Goal: Task Accomplishment & Management: Manage account settings

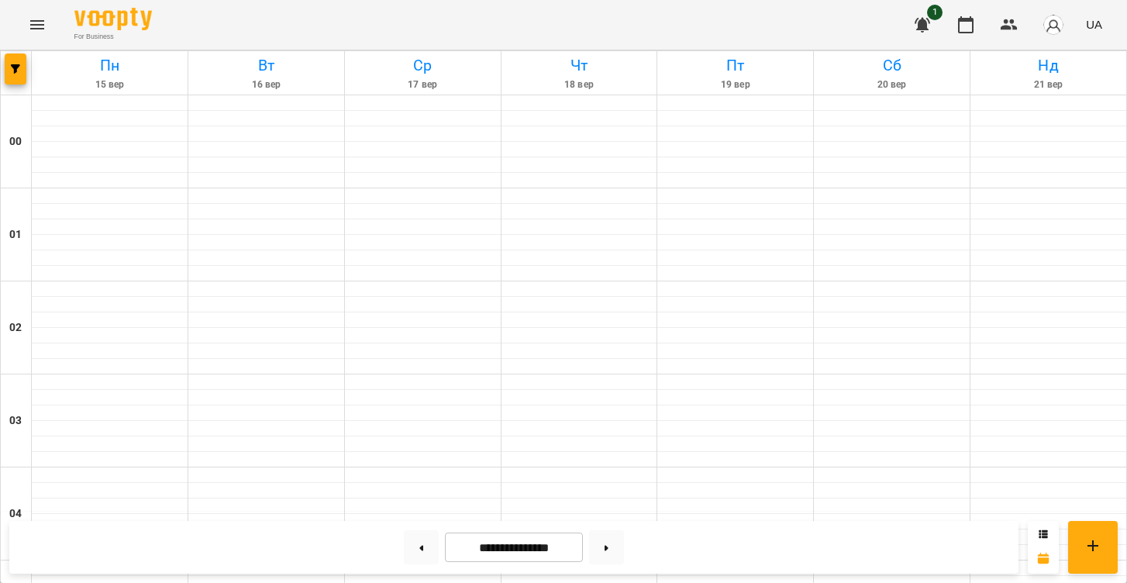
scroll to position [1024, 0]
click at [416, 555] on button at bounding box center [421, 547] width 35 height 34
type input "**********"
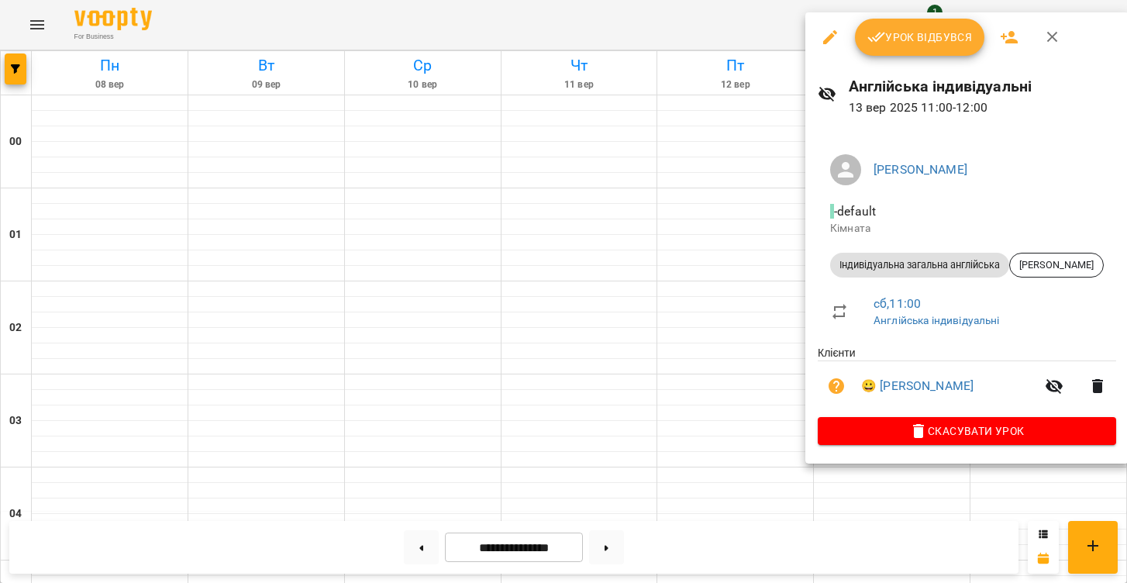
click at [891, 28] on button "Урок відбувся" at bounding box center [920, 37] width 130 height 37
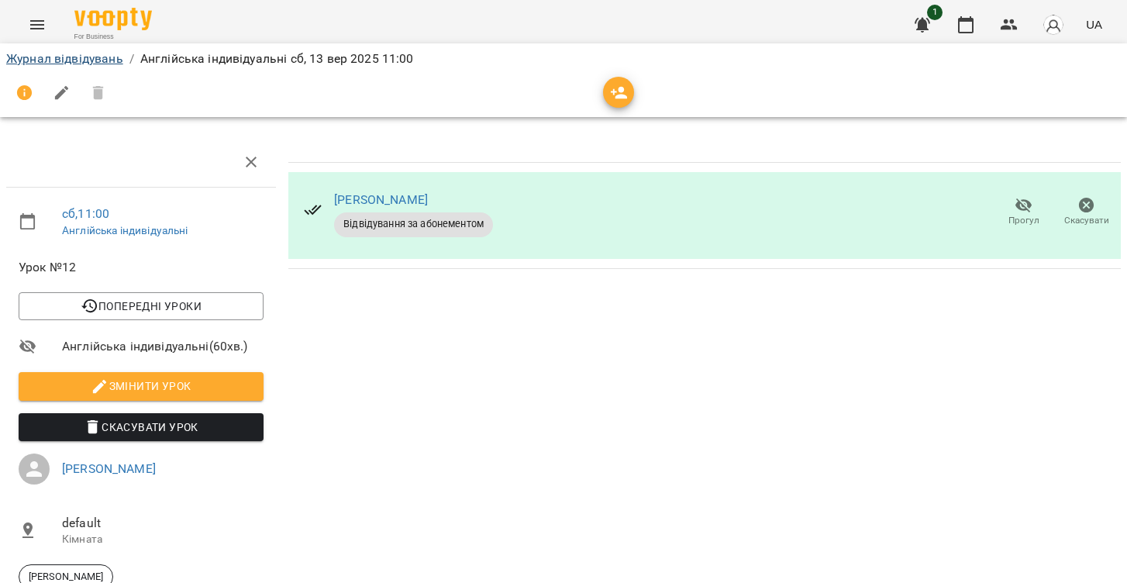
click at [108, 63] on link "Журнал відвідувань" at bounding box center [64, 58] width 117 height 15
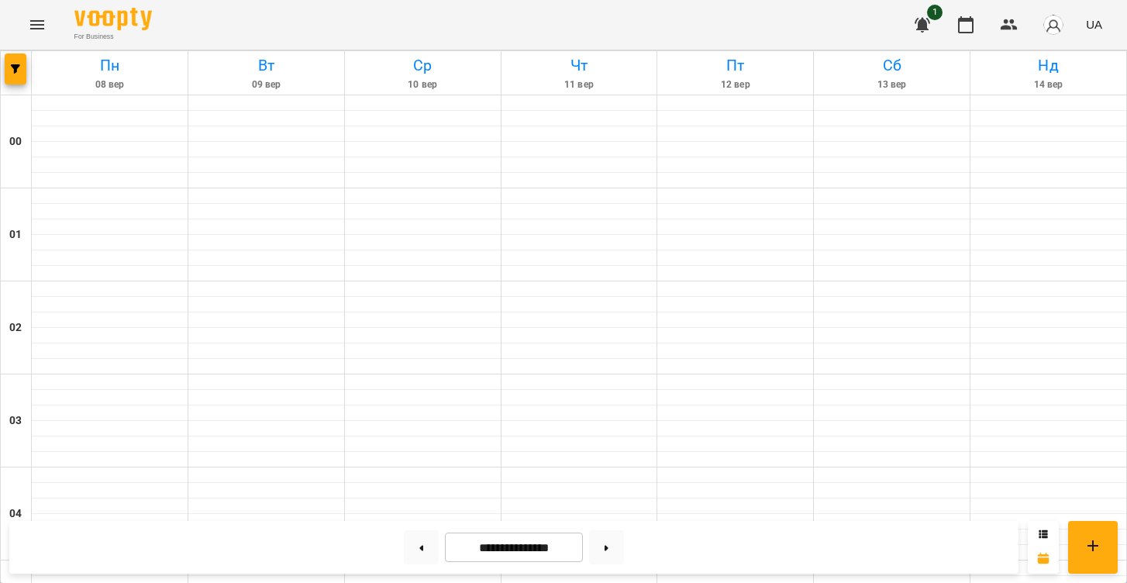
scroll to position [1147, 0]
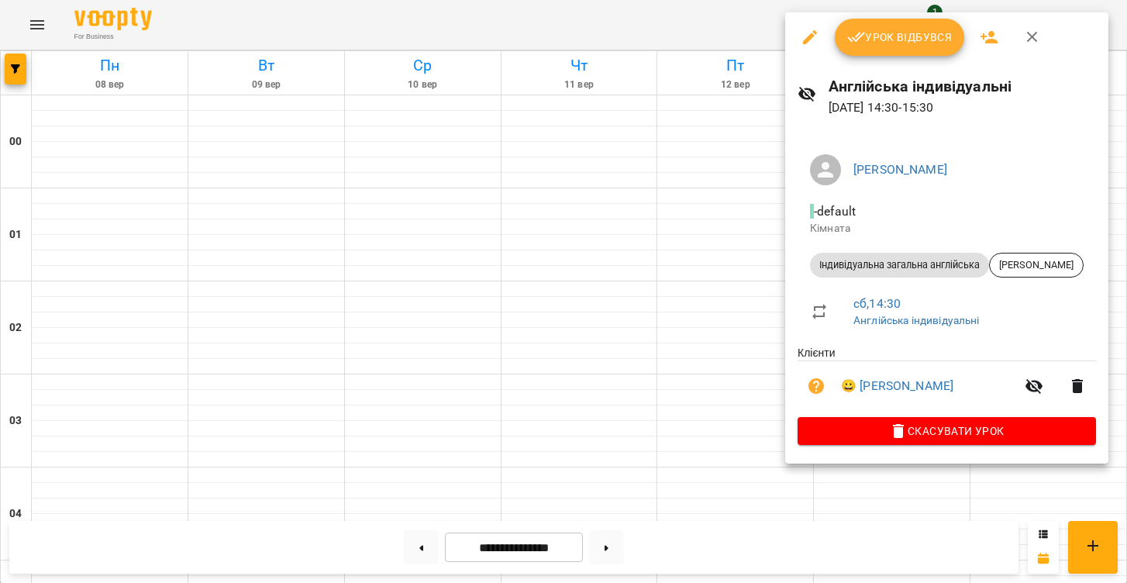
click at [896, 37] on span "Урок відбувся" at bounding box center [899, 37] width 105 height 19
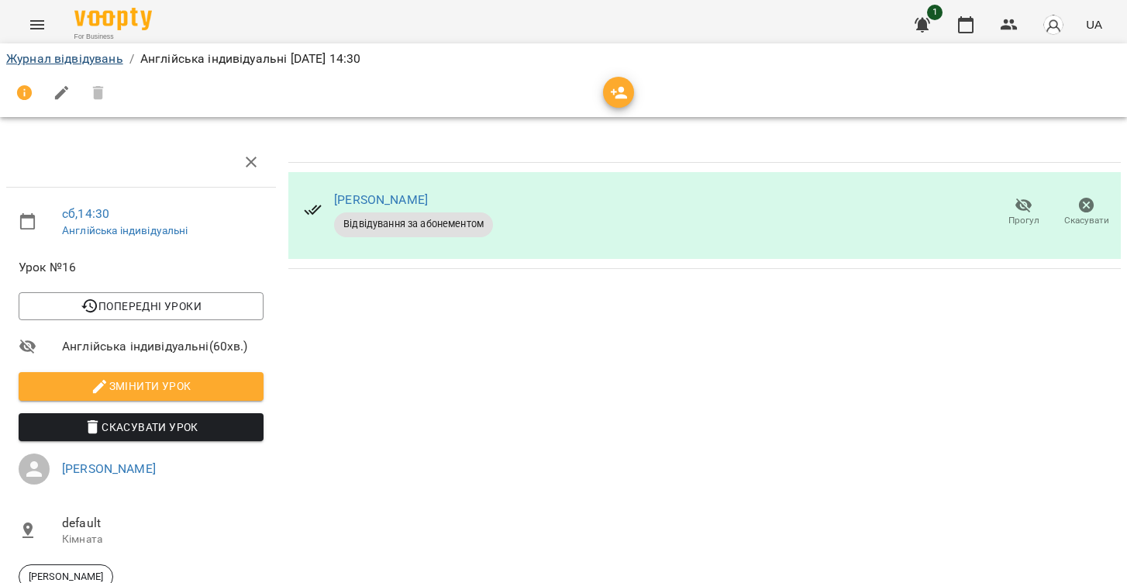
click at [112, 64] on link "Журнал відвідувань" at bounding box center [64, 58] width 117 height 15
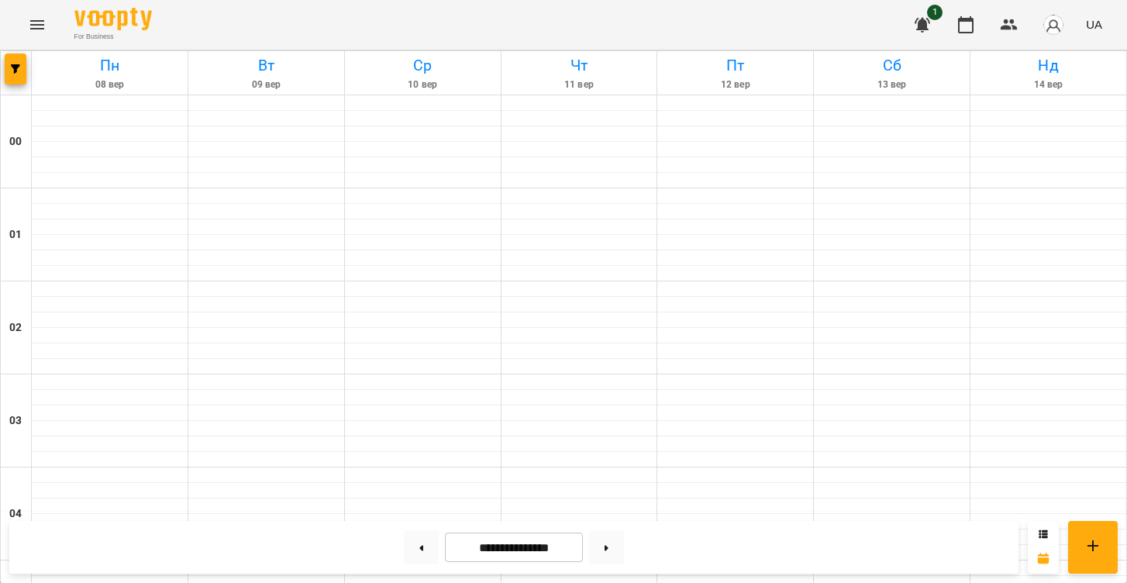
scroll to position [1385, 0]
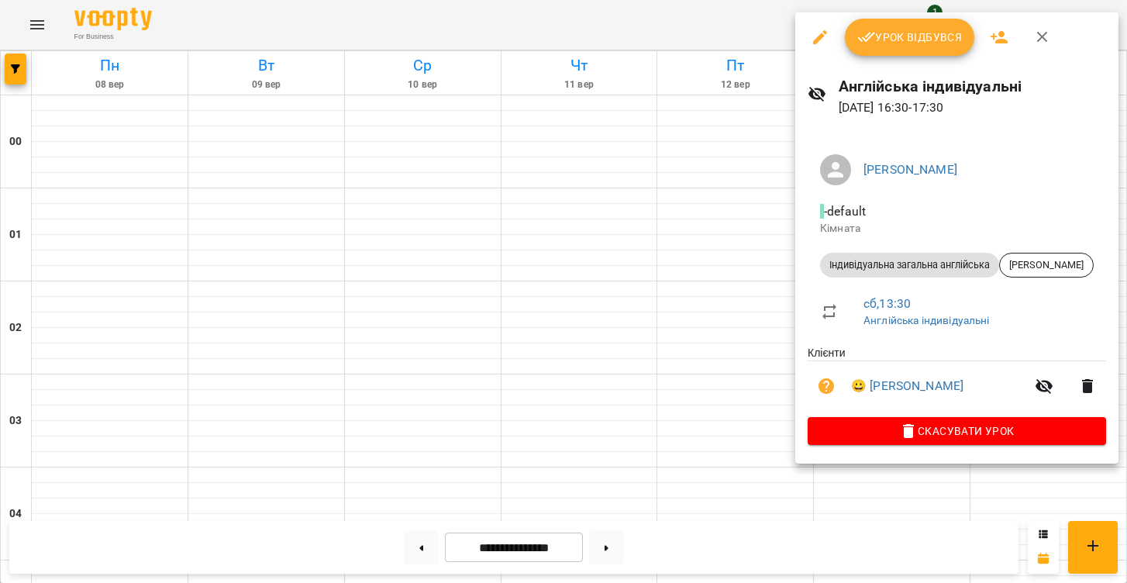
click at [882, 43] on span "Урок відбувся" at bounding box center [909, 37] width 105 height 19
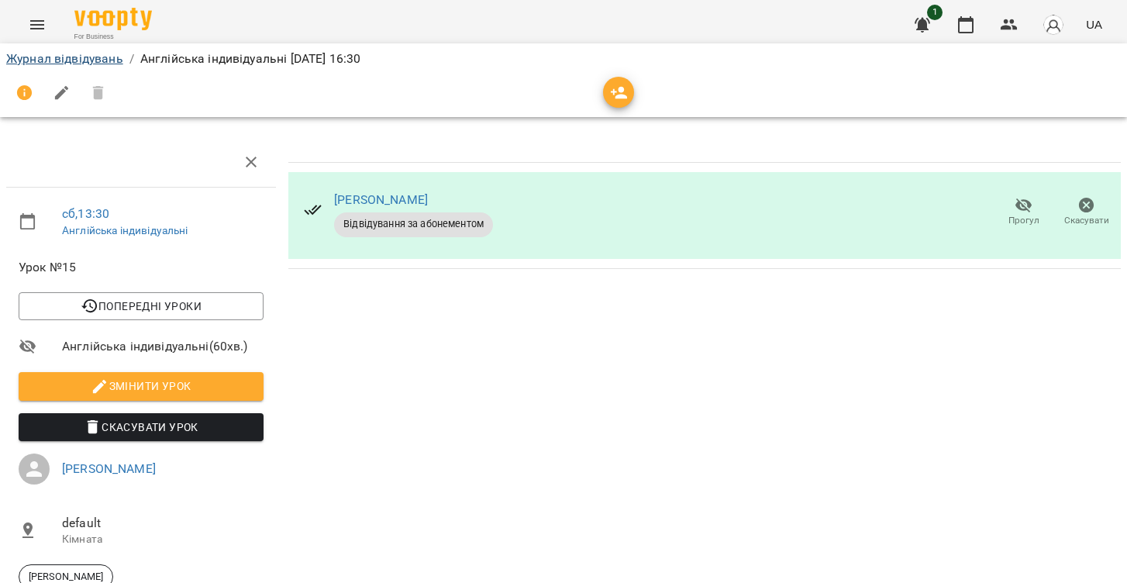
click at [91, 58] on link "Журнал відвідувань" at bounding box center [64, 58] width 117 height 15
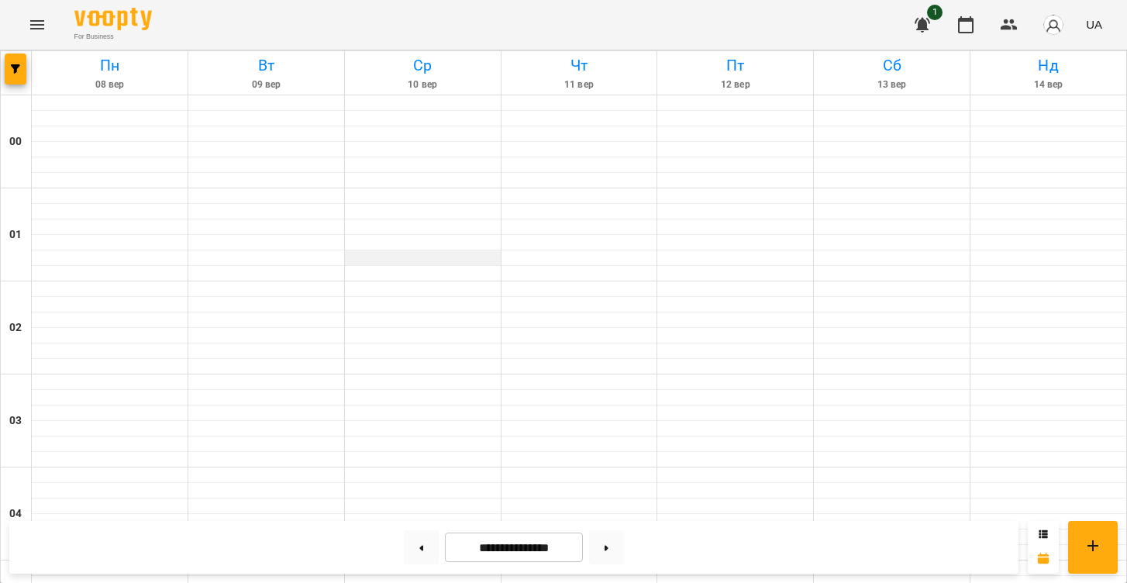
scroll to position [1604, 0]
